Goal: Entertainment & Leisure: Consume media (video, audio)

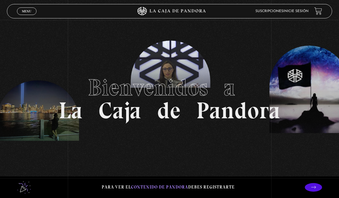
click at [299, 13] on link "Inicie sesión" at bounding box center [296, 10] width 25 height 3
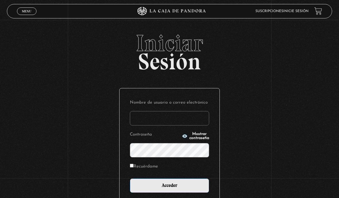
click at [202, 118] on input "Nombre de usuario o correo electrónico" at bounding box center [169, 118] width 79 height 14
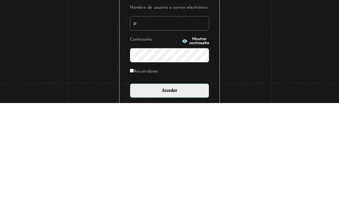
type input "p.ale.soltero.herrera@gmail.com"
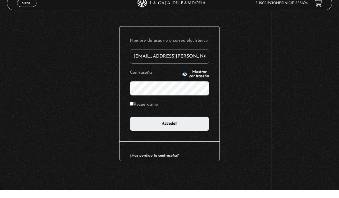
click at [132, 109] on label "Recuérdame" at bounding box center [144, 113] width 28 height 8
click at [132, 110] on input "Recuérdame" at bounding box center [132, 112] width 4 height 4
checkbox input "true"
click at [133, 125] on input "Acceder" at bounding box center [169, 132] width 79 height 14
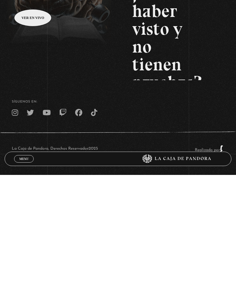
scroll to position [49, 0]
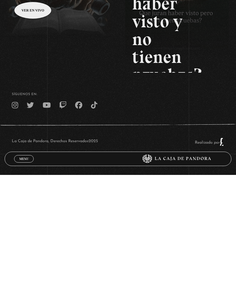
click at [29, 198] on link "Menu Cerrar" at bounding box center [24, 285] width 20 height 7
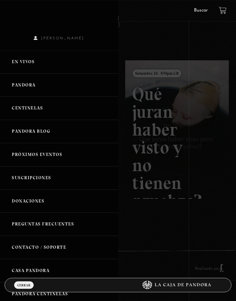
scroll to position [0, 0]
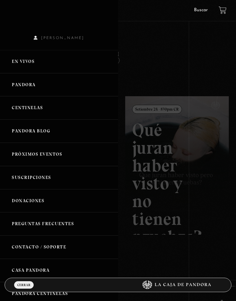
click at [32, 66] on link "En vivos" at bounding box center [59, 61] width 118 height 23
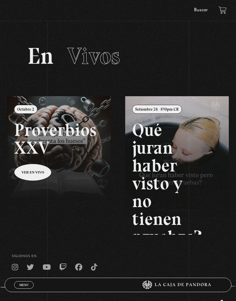
click at [22, 288] on link "Menu Cerrar" at bounding box center [24, 285] width 20 height 7
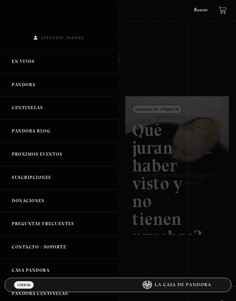
click at [37, 85] on link "Pandora" at bounding box center [59, 84] width 118 height 23
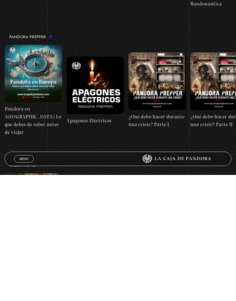
scroll to position [870, 0]
